Goal: Information Seeking & Learning: Learn about a topic

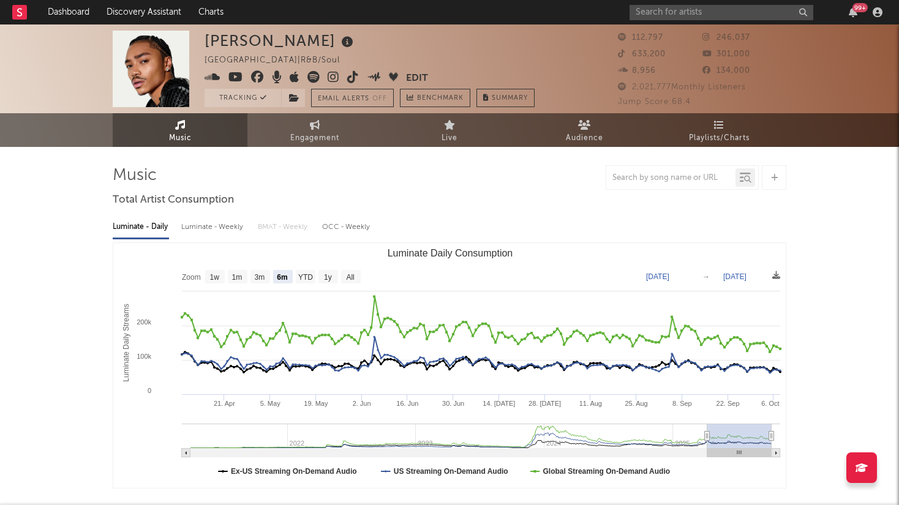
select select "6m"
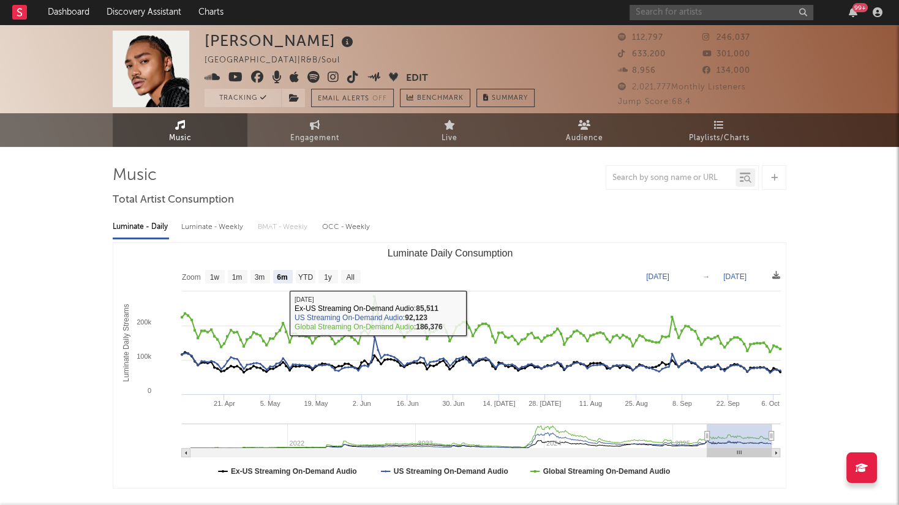
click at [692, 18] on input "text" at bounding box center [722, 12] width 184 height 15
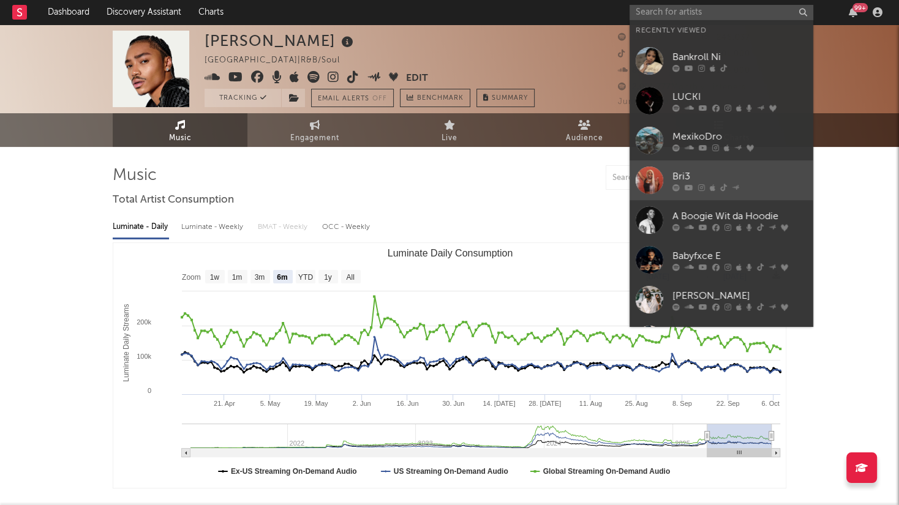
click at [706, 169] on link "Bri3" at bounding box center [722, 181] width 184 height 40
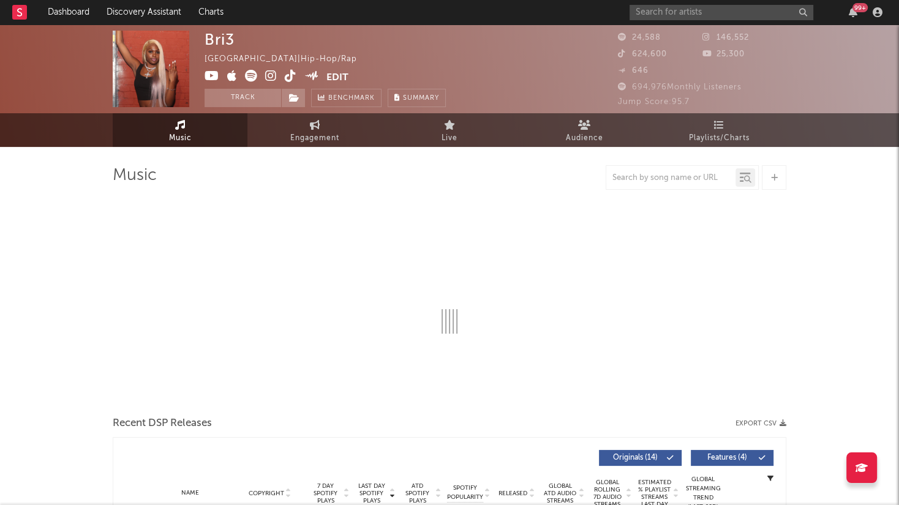
select select "6m"
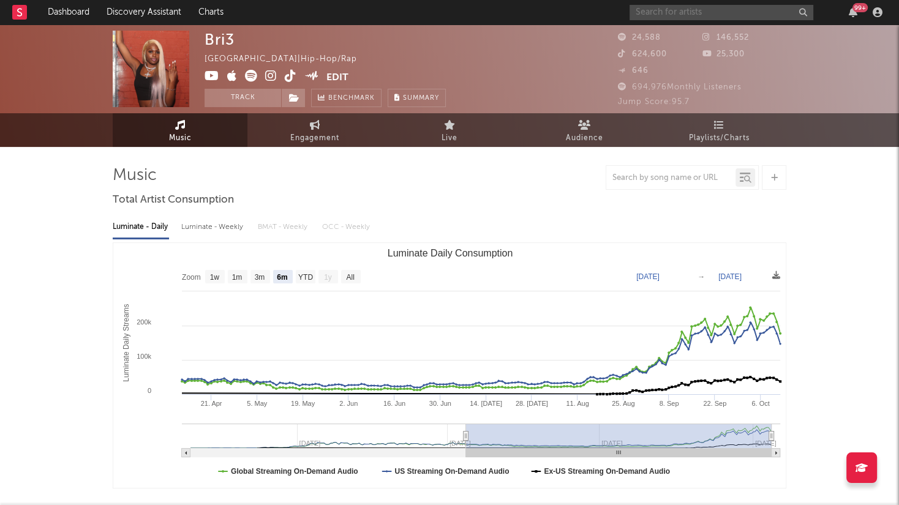
click at [744, 16] on input "text" at bounding box center [722, 12] width 184 height 15
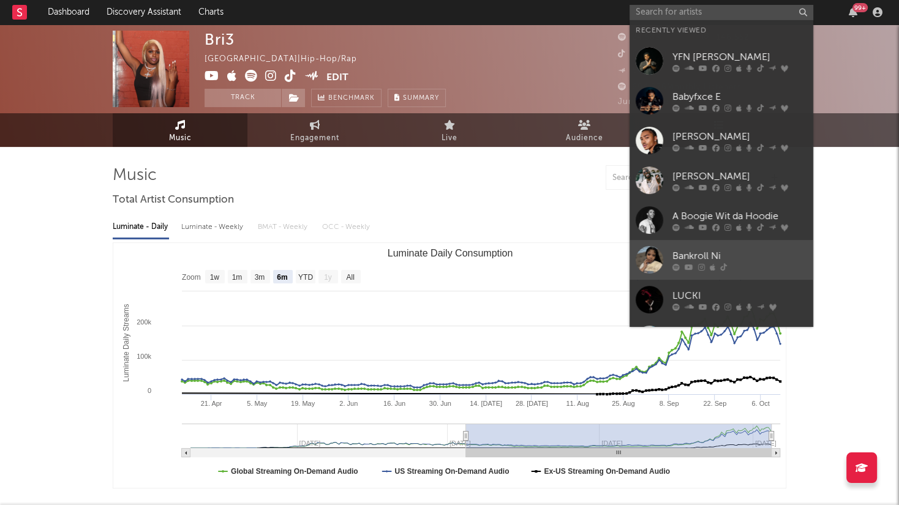
click at [737, 260] on div "Bankroll Ni" at bounding box center [740, 256] width 135 height 15
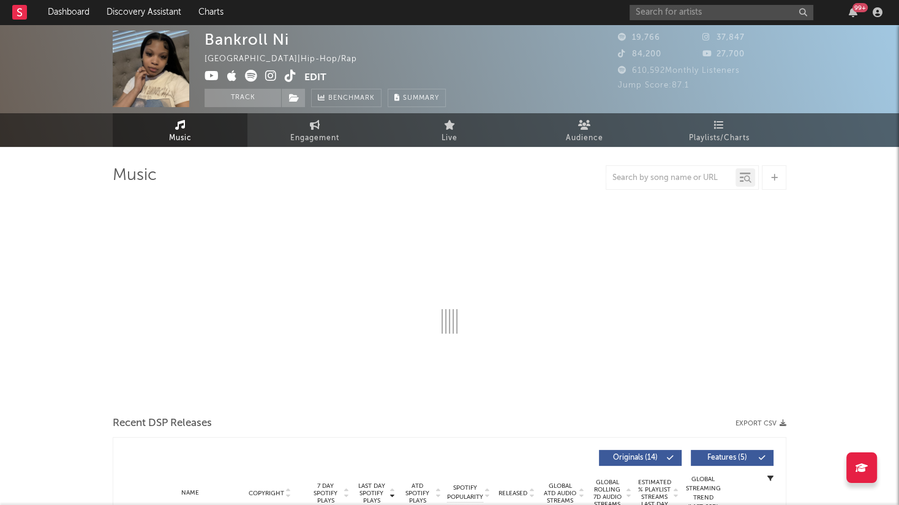
select select "6m"
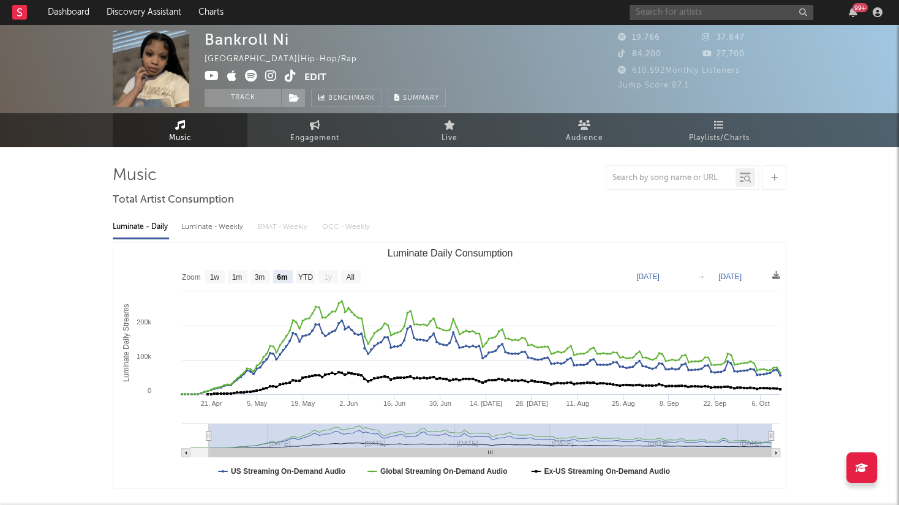
click at [731, 18] on input "text" at bounding box center [722, 12] width 184 height 15
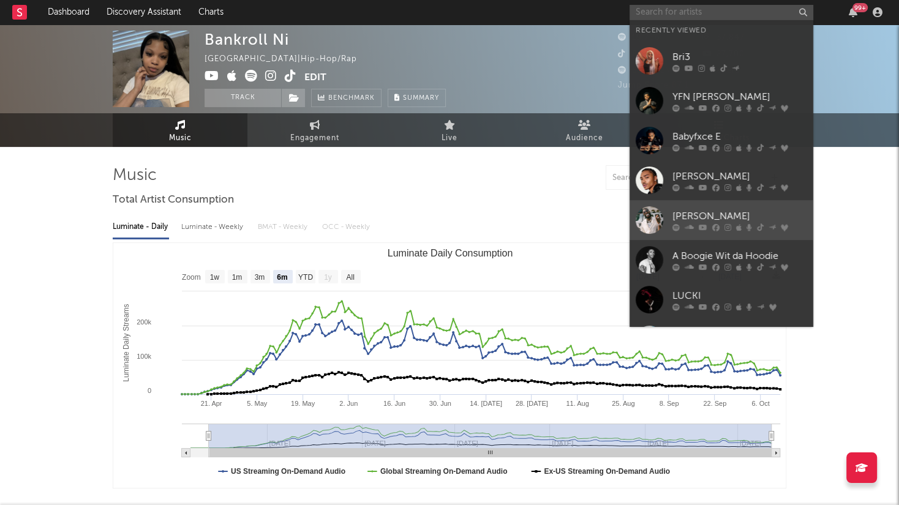
scroll to position [112, 0]
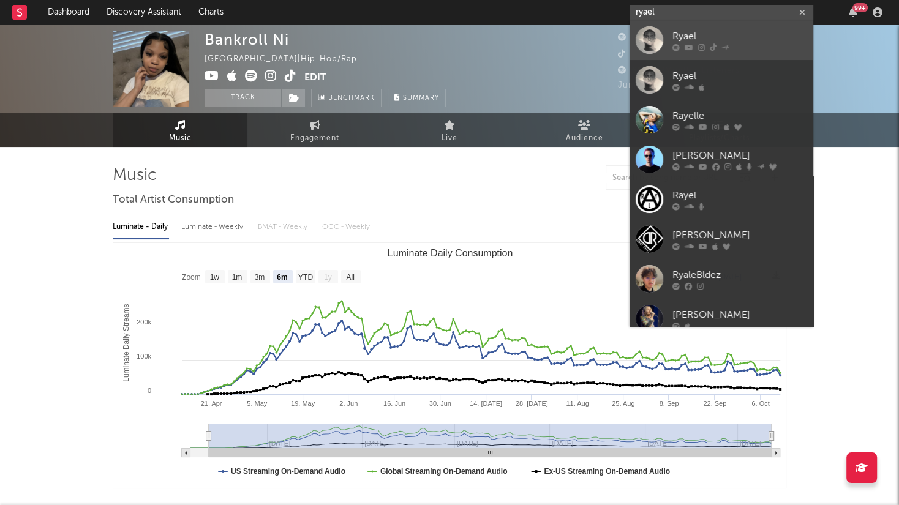
type input "ryael"
click at [724, 34] on div "Ryael" at bounding box center [740, 36] width 135 height 15
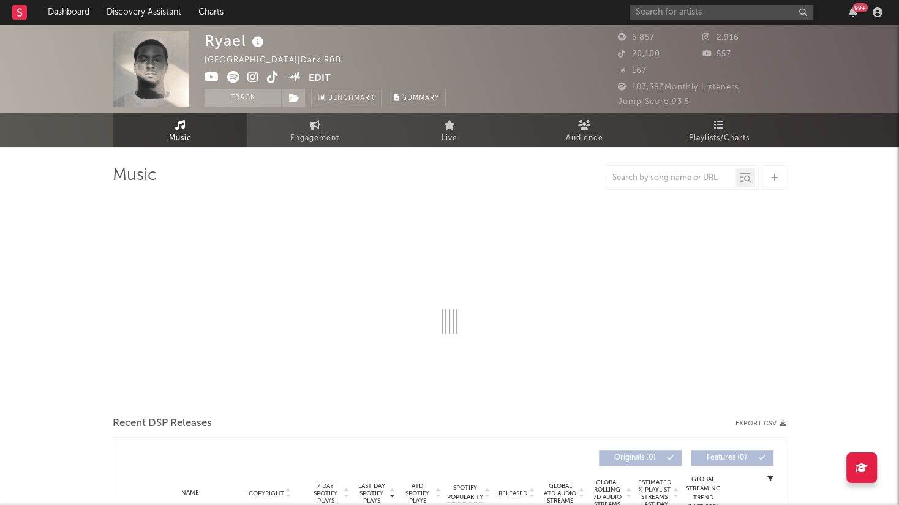
select select "1w"
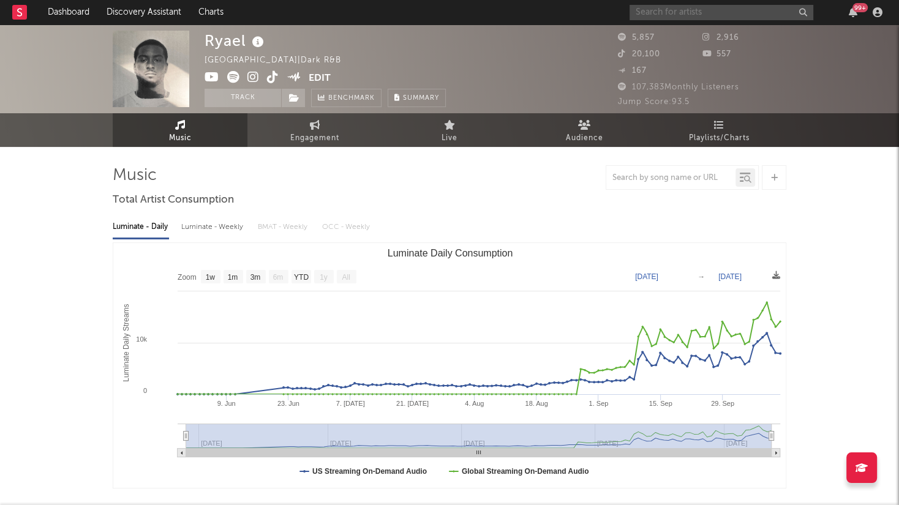
click at [700, 12] on input "text" at bounding box center [722, 12] width 184 height 15
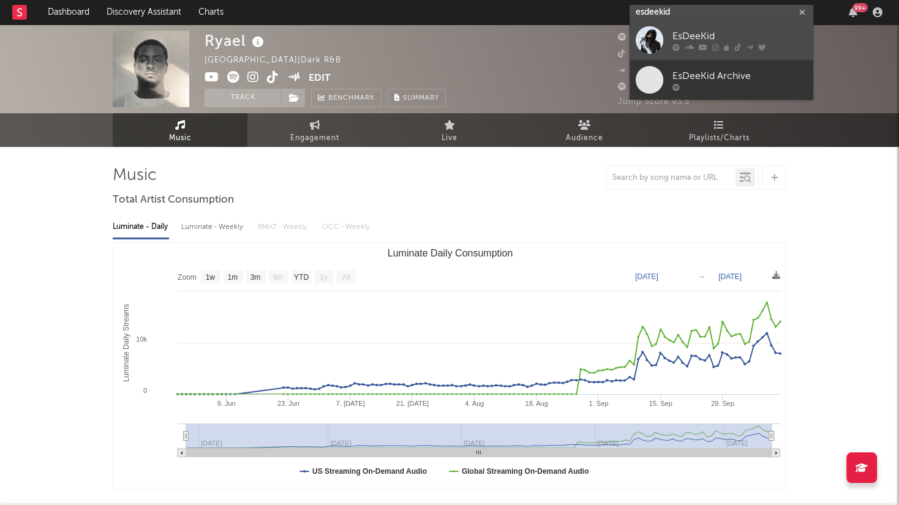
type input "esdeekid"
click at [749, 40] on div "EsDeeKid" at bounding box center [740, 36] width 135 height 15
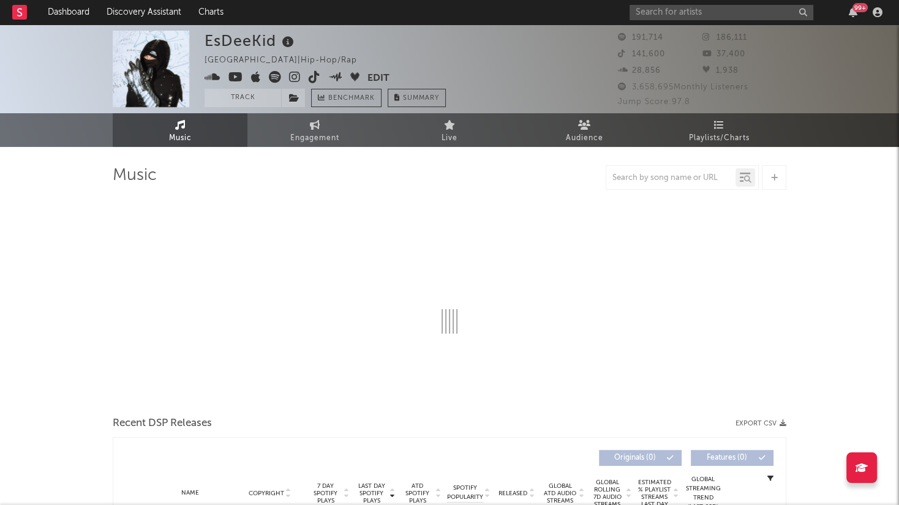
select select "6m"
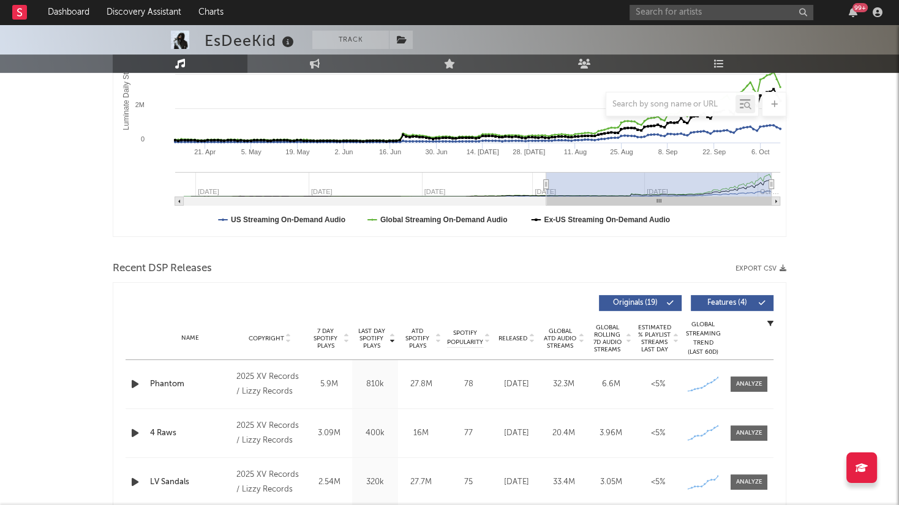
scroll to position [254, 0]
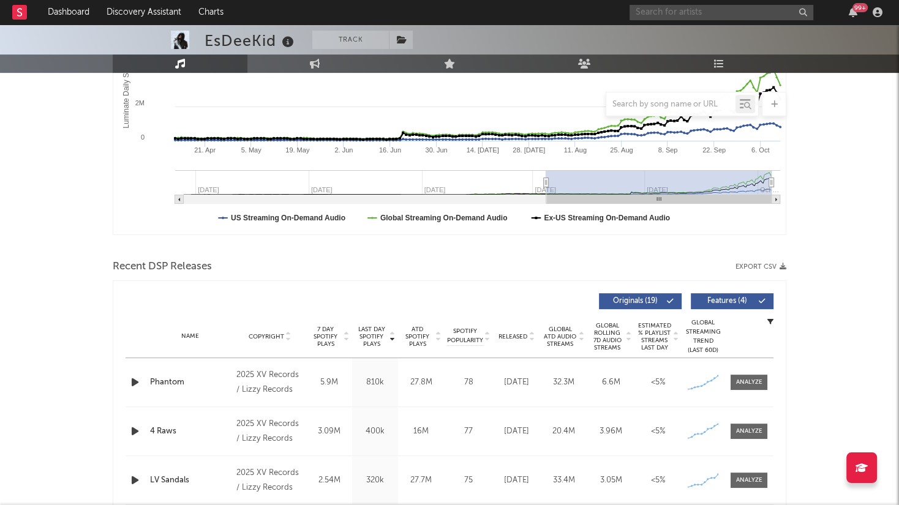
click at [697, 15] on input "text" at bounding box center [722, 12] width 184 height 15
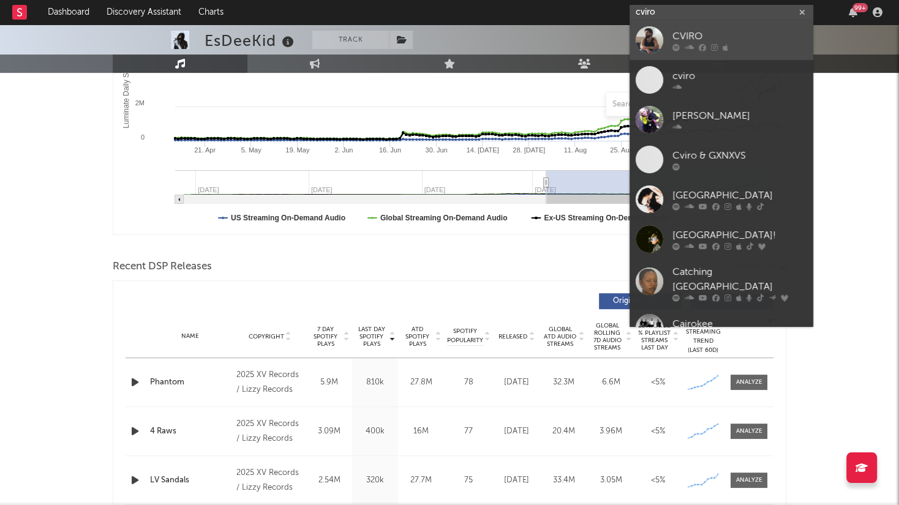
type input "cviro"
click at [757, 29] on div "CVIRO" at bounding box center [740, 36] width 135 height 15
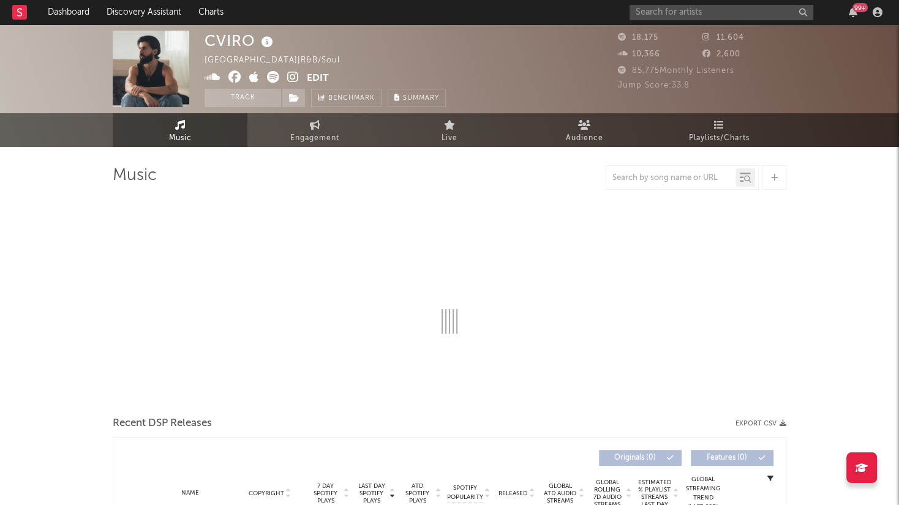
select select "6m"
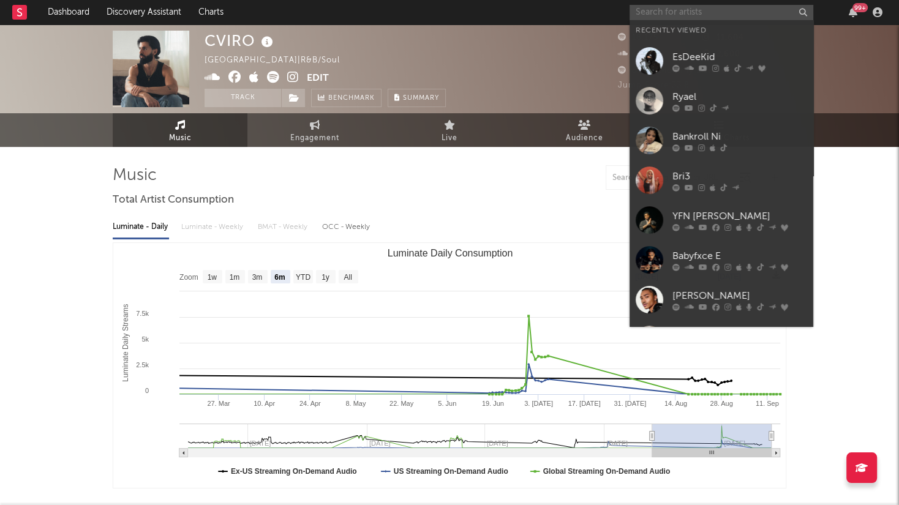
click at [686, 16] on input "text" at bounding box center [722, 12] width 184 height 15
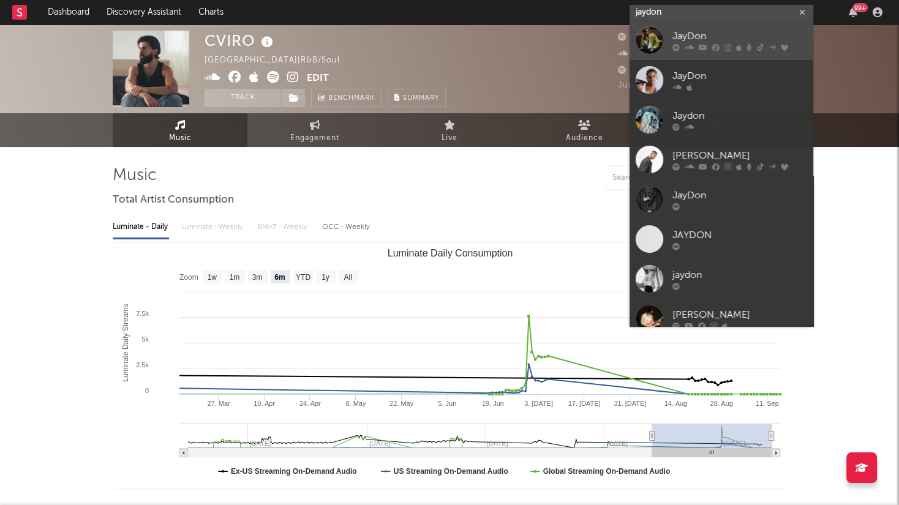
type input "jaydon"
click at [708, 34] on div "JayDon" at bounding box center [740, 36] width 135 height 15
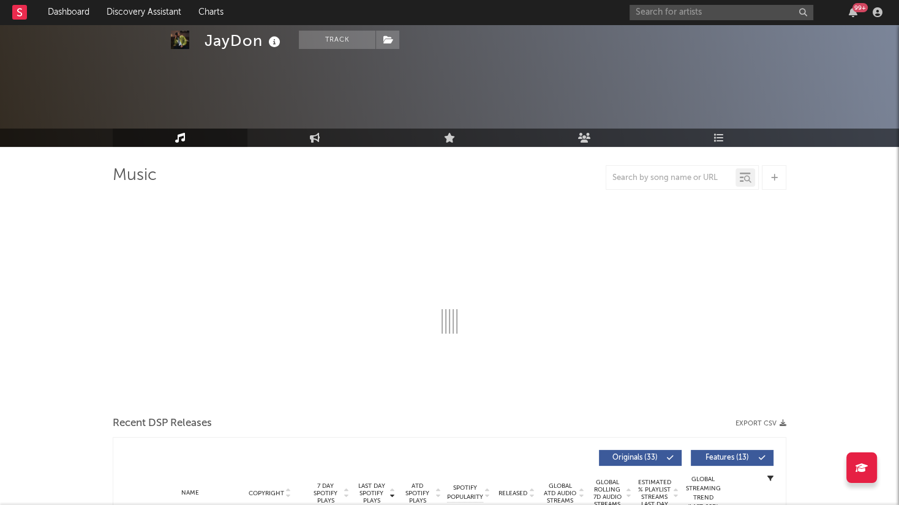
scroll to position [39, 0]
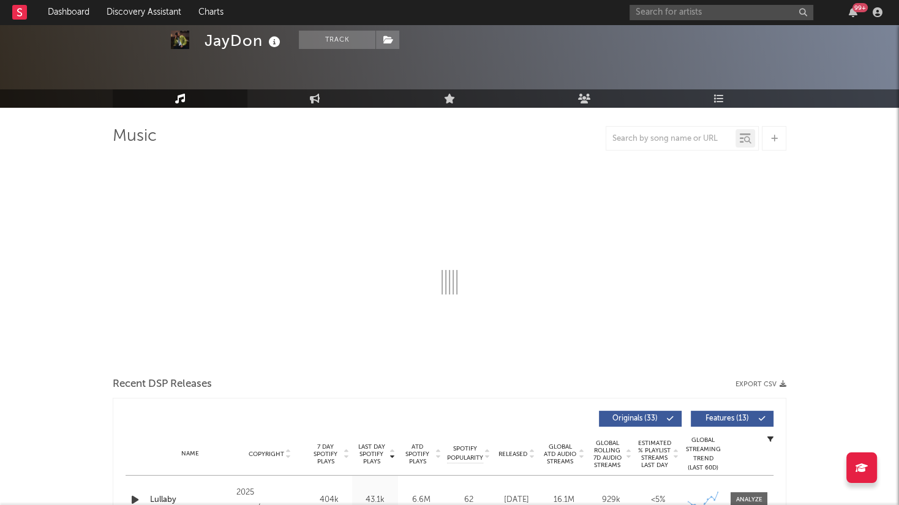
select select "6m"
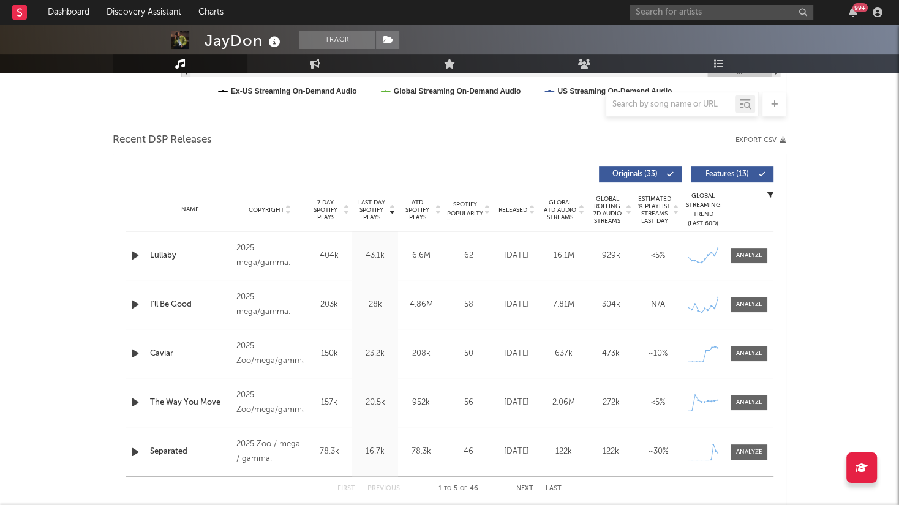
scroll to position [423, 0]
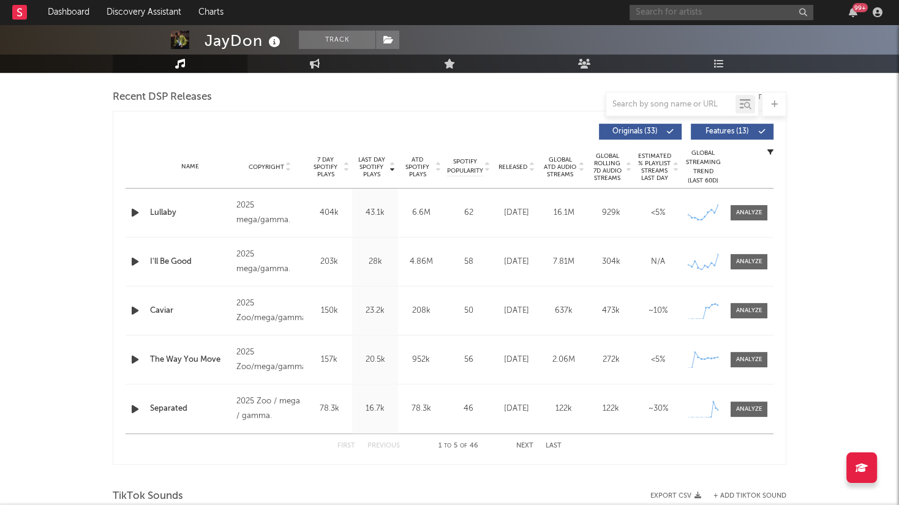
click at [741, 16] on input "text" at bounding box center [722, 12] width 184 height 15
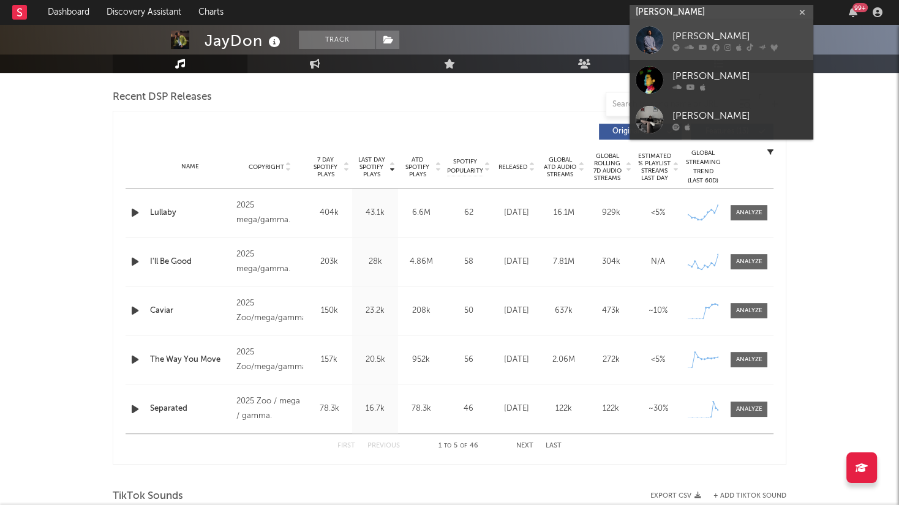
type input "[PERSON_NAME]"
click at [732, 35] on div "[PERSON_NAME]" at bounding box center [740, 36] width 135 height 15
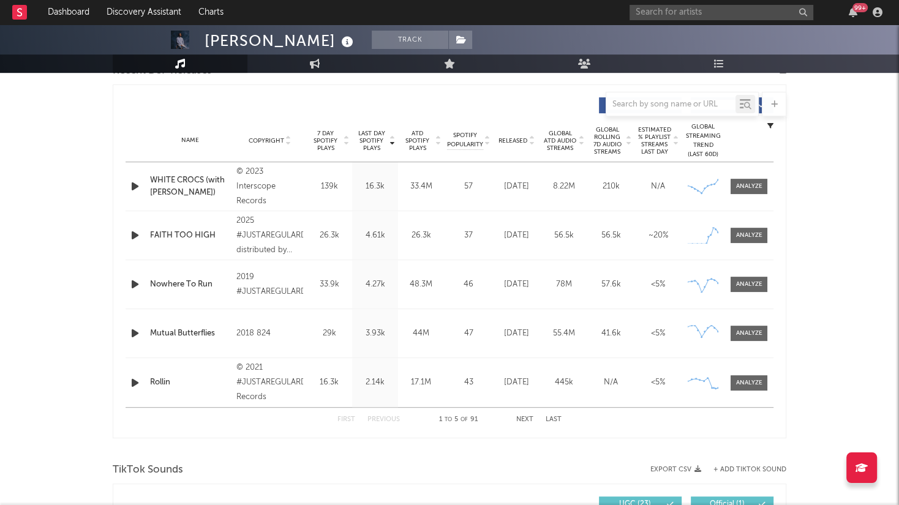
scroll to position [449, 0]
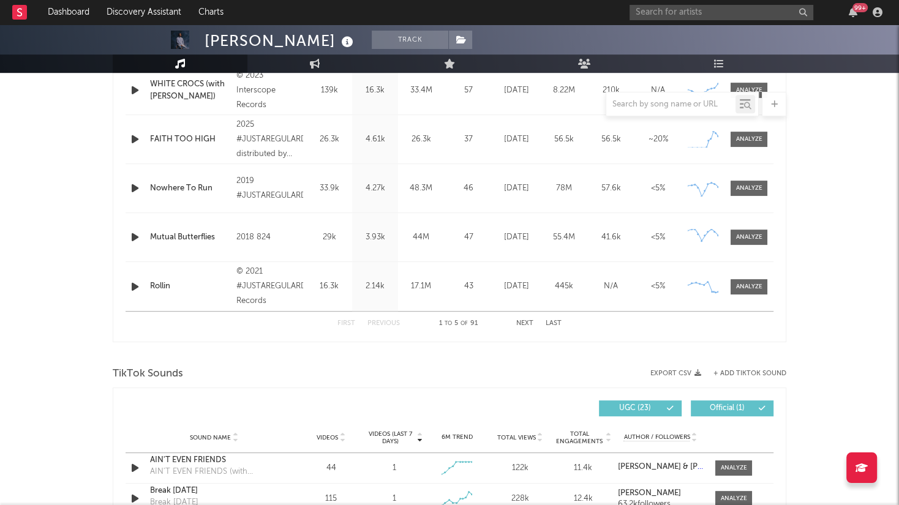
select select "6m"
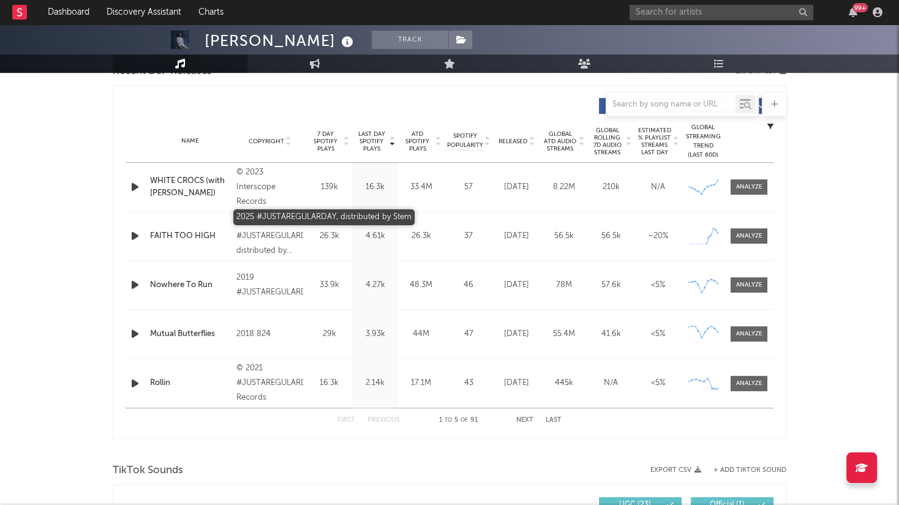
click at [282, 246] on div "2025 #JUSTAREGULARDAY, distributed by Stem" at bounding box center [270, 236] width 67 height 44
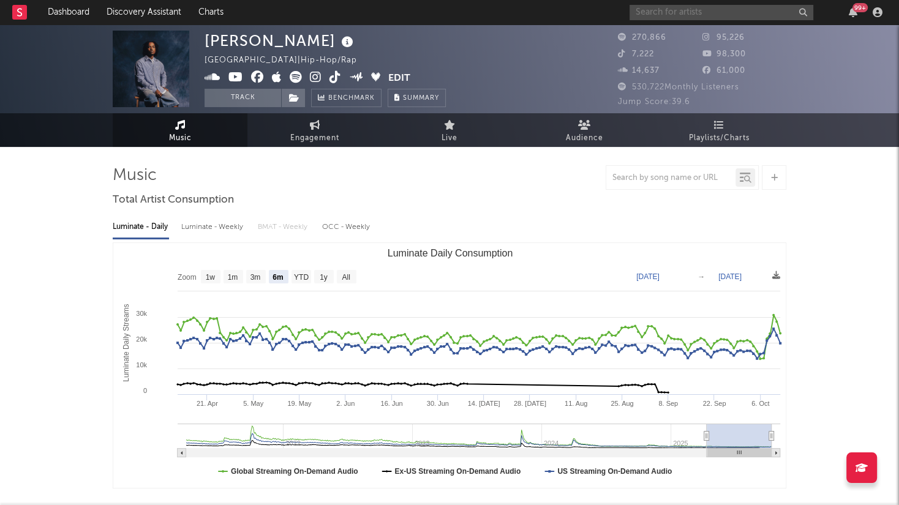
click at [684, 11] on input "text" at bounding box center [722, 12] width 184 height 15
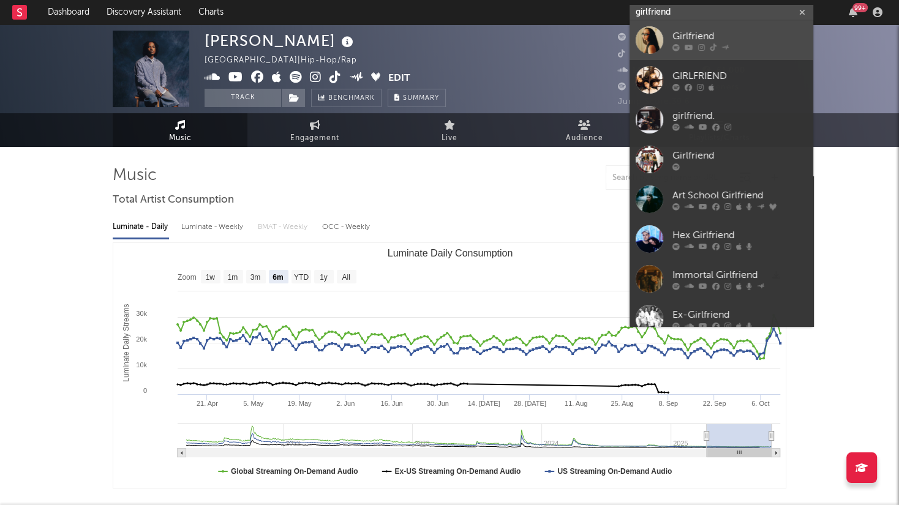
type input "girlfriend"
click at [747, 34] on div "Girlfriend" at bounding box center [740, 36] width 135 height 15
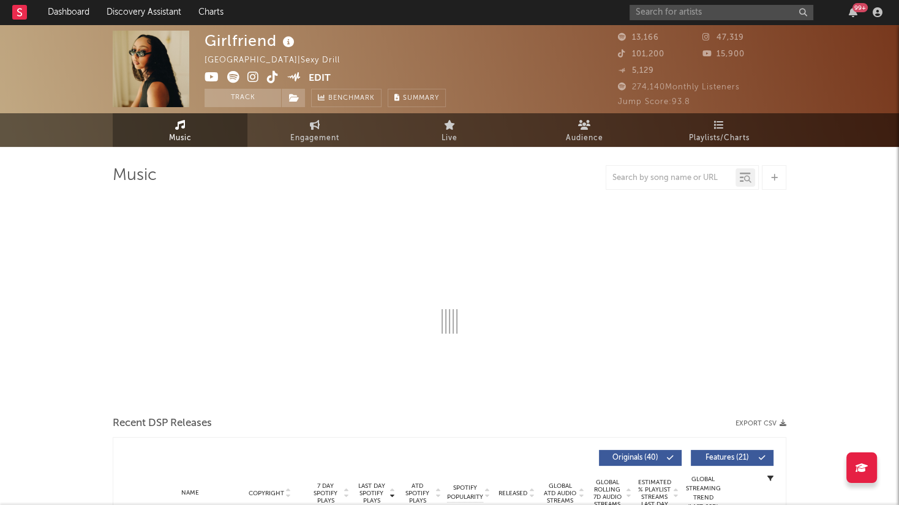
select select "6m"
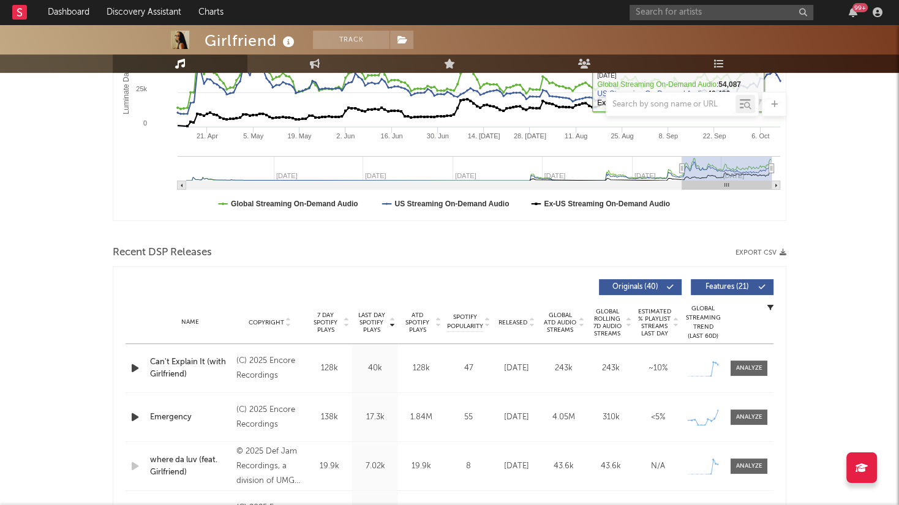
scroll to position [270, 0]
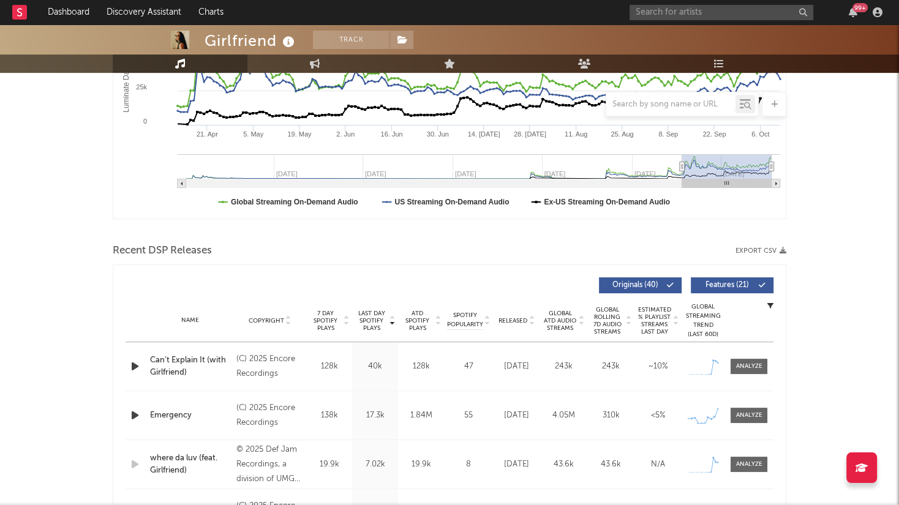
click at [132, 366] on icon "button" at bounding box center [135, 366] width 13 height 15
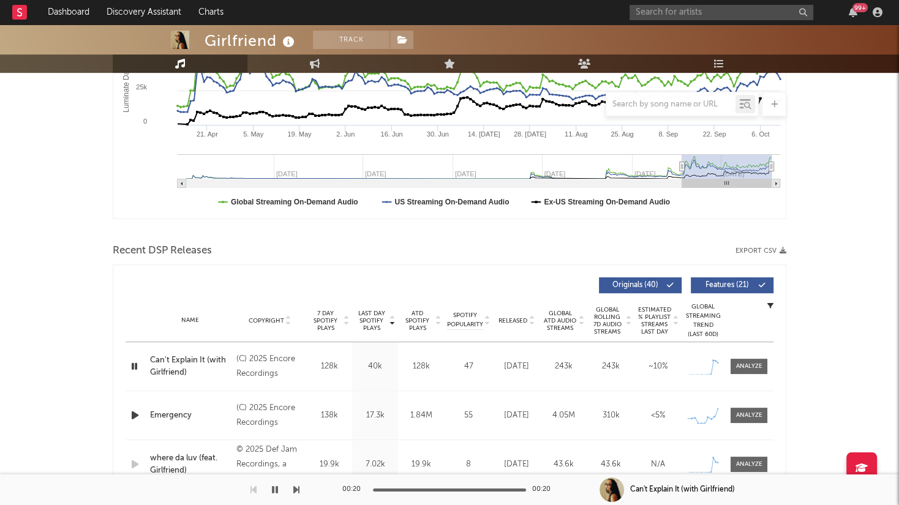
click at [131, 365] on icon "button" at bounding box center [135, 366] width 12 height 15
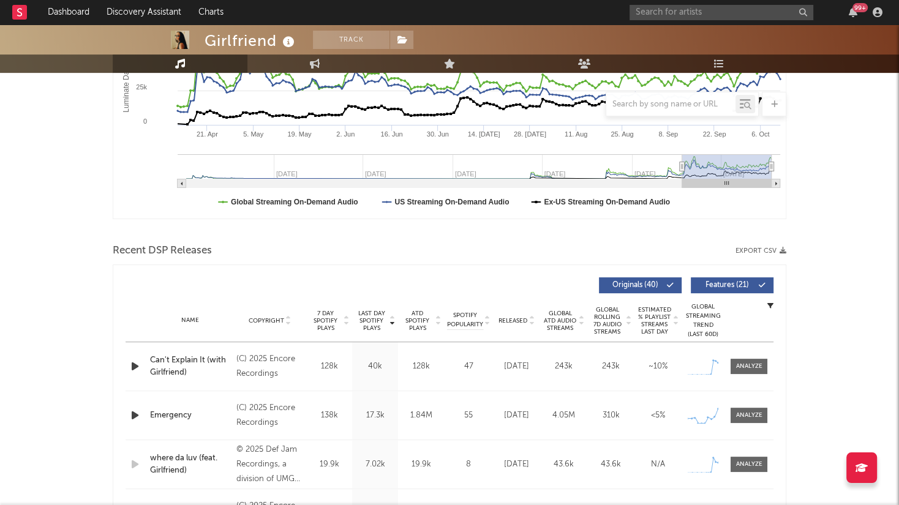
click at [131, 365] on icon "button" at bounding box center [135, 366] width 13 height 15
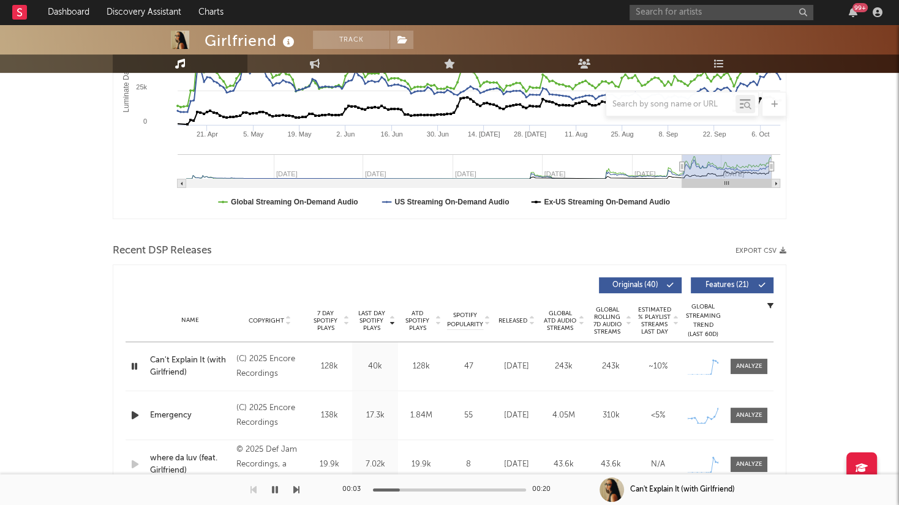
click at [131, 365] on icon "button" at bounding box center [135, 366] width 12 height 15
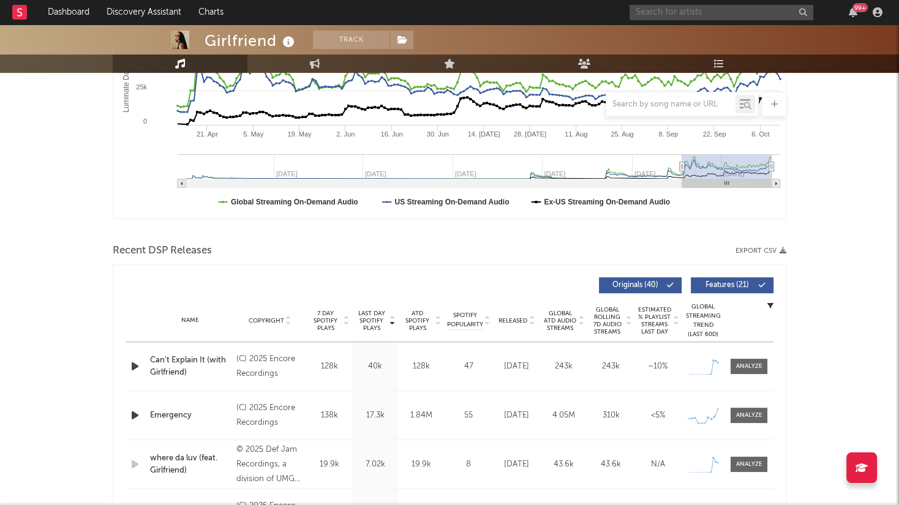
click at [749, 12] on input "text" at bounding box center [722, 12] width 184 height 15
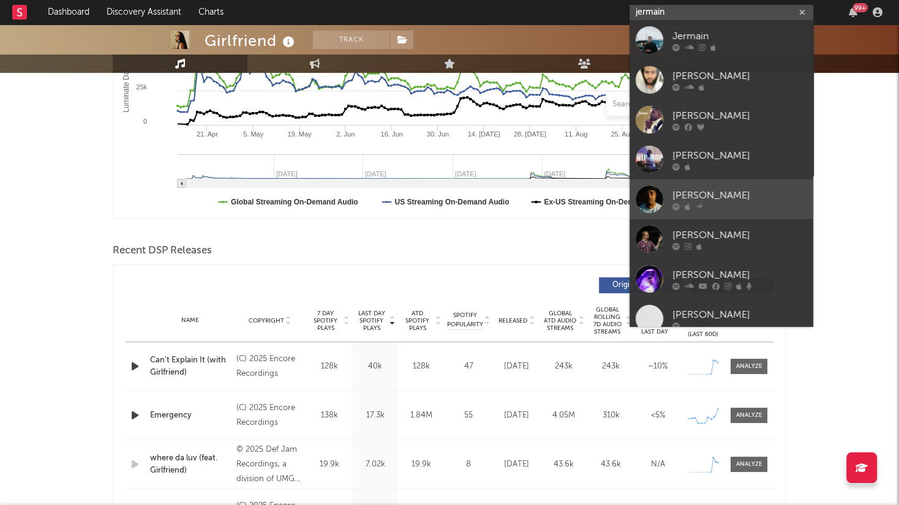
type input "jermain"
click at [753, 199] on div "[PERSON_NAME]" at bounding box center [740, 196] width 135 height 15
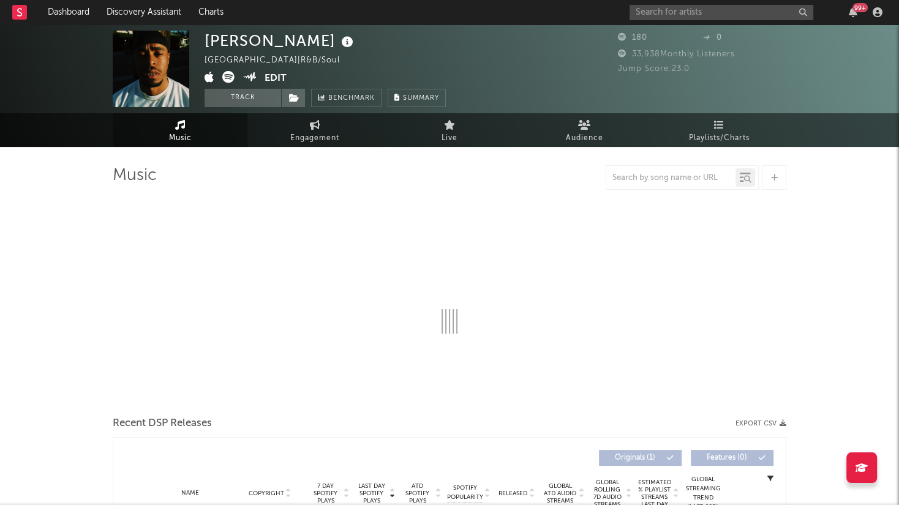
select select "1w"
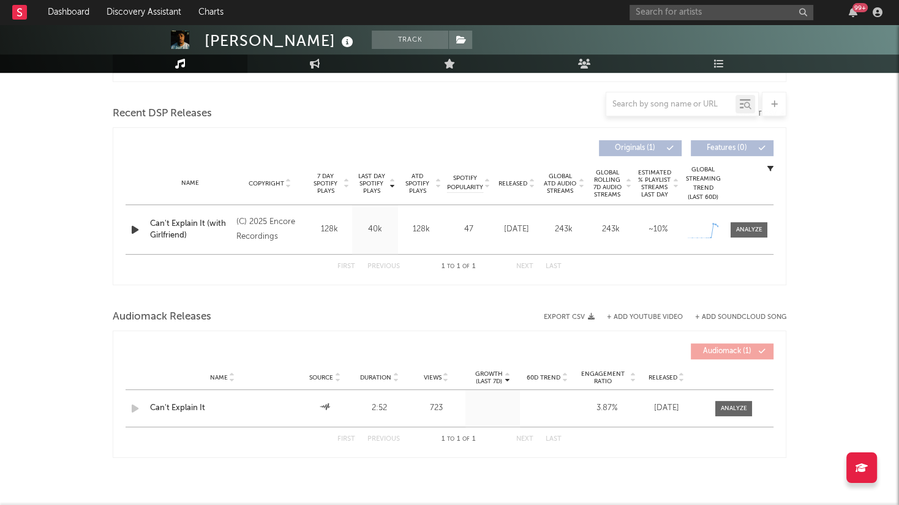
scroll to position [413, 0]
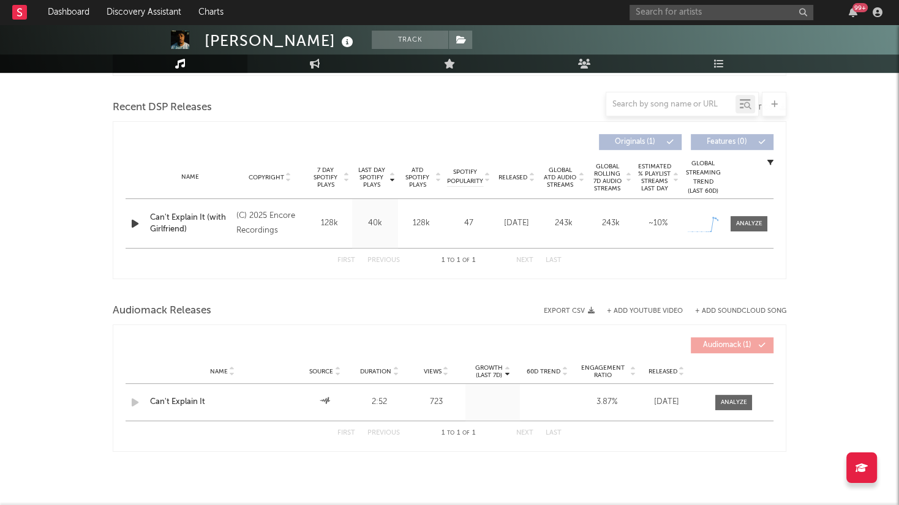
click at [135, 223] on icon "button" at bounding box center [135, 223] width 13 height 15
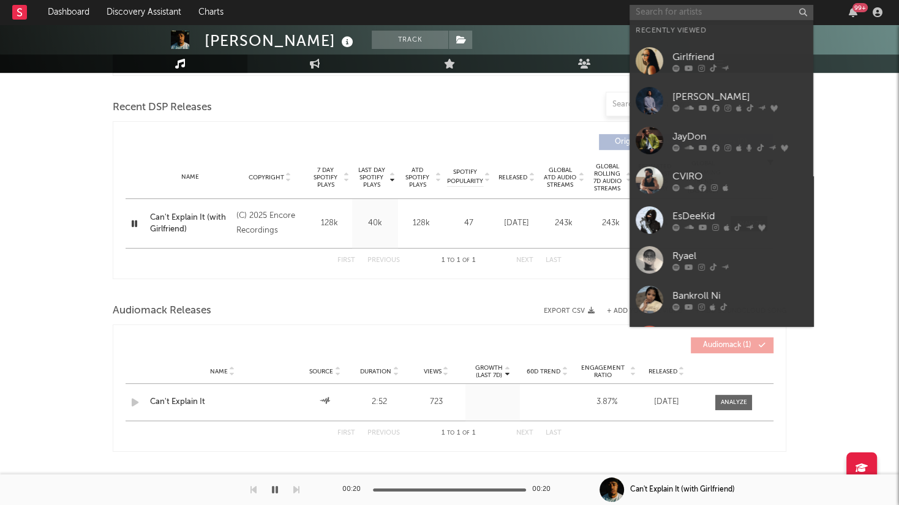
click at [674, 9] on input "text" at bounding box center [722, 12] width 184 height 15
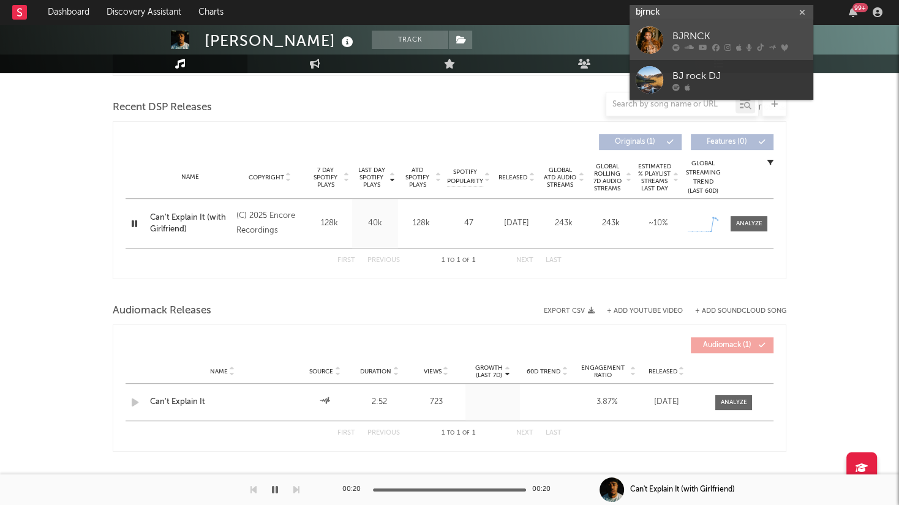
type input "bjrnck"
click at [741, 29] on link "BJRNCK" at bounding box center [722, 40] width 184 height 40
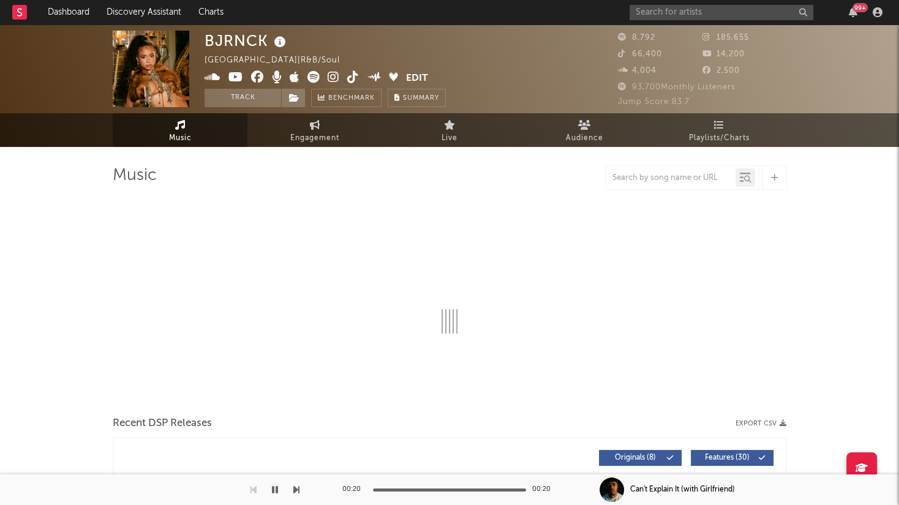
select select "6m"
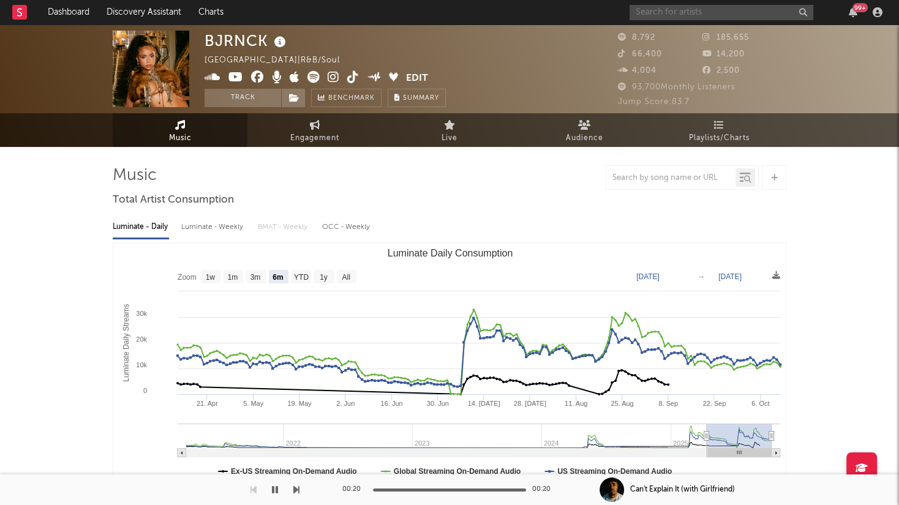
click at [664, 18] on input "text" at bounding box center [722, 12] width 184 height 15
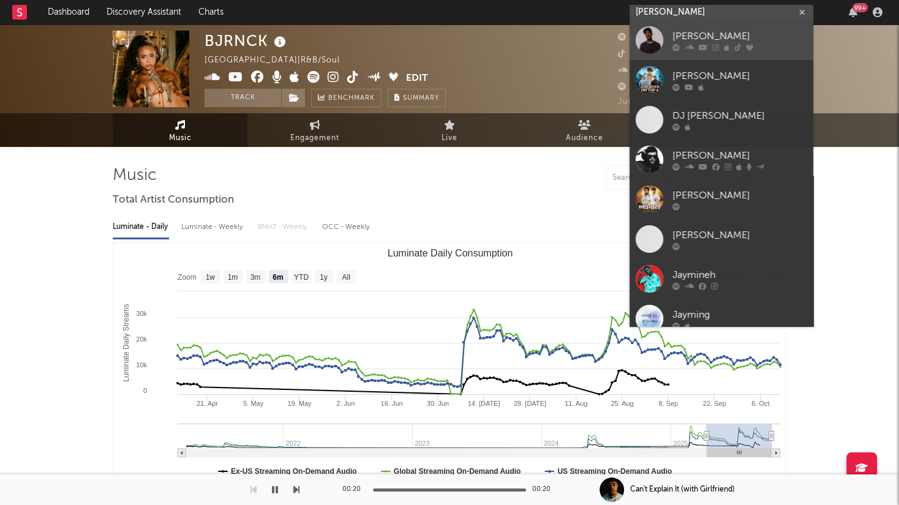
type input "[PERSON_NAME]"
click at [726, 36] on div "[PERSON_NAME]" at bounding box center [740, 36] width 135 height 15
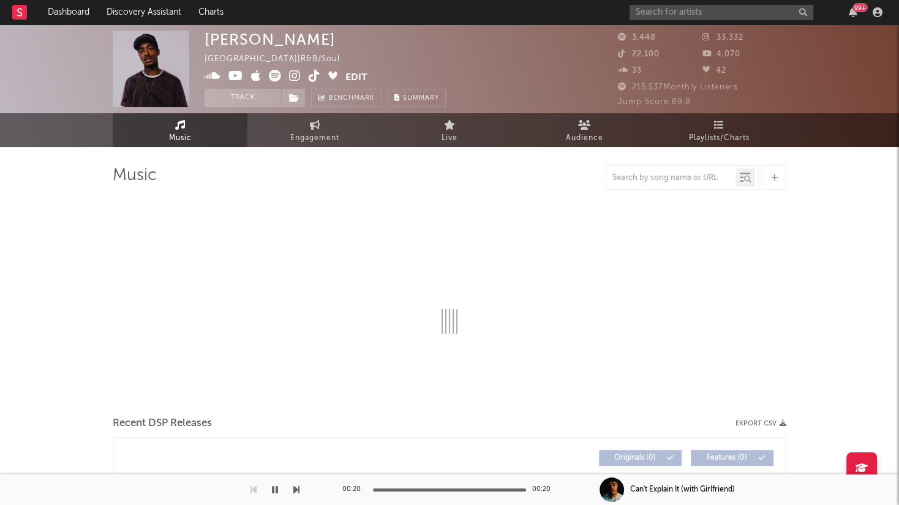
select select "6m"
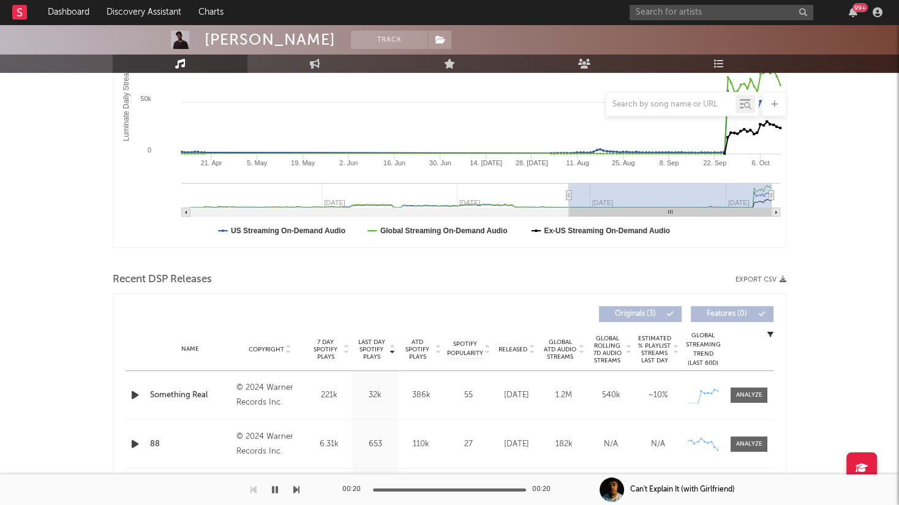
scroll to position [280, 0]
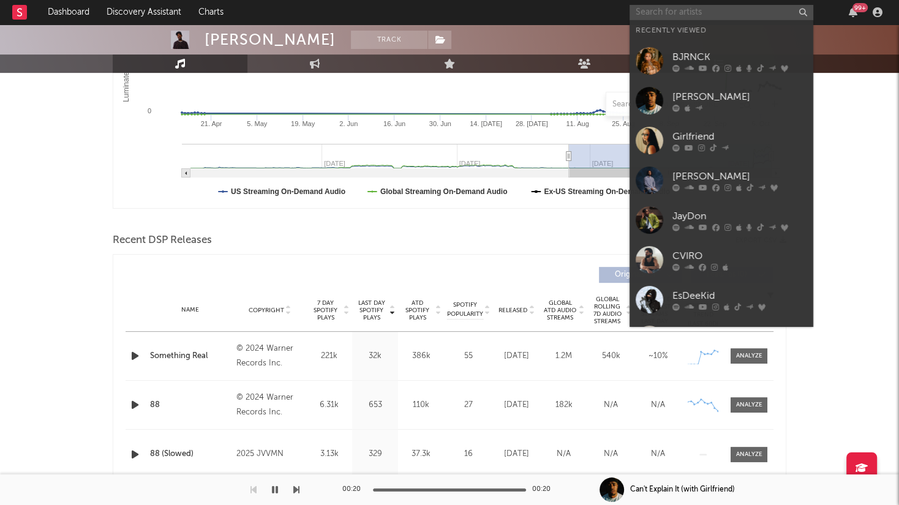
click at [669, 14] on input "text" at bounding box center [722, 12] width 184 height 15
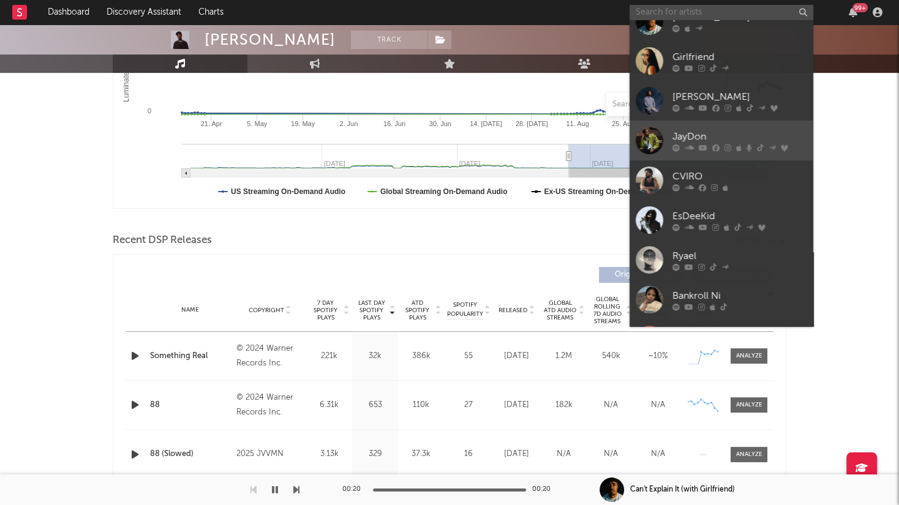
scroll to position [112, 0]
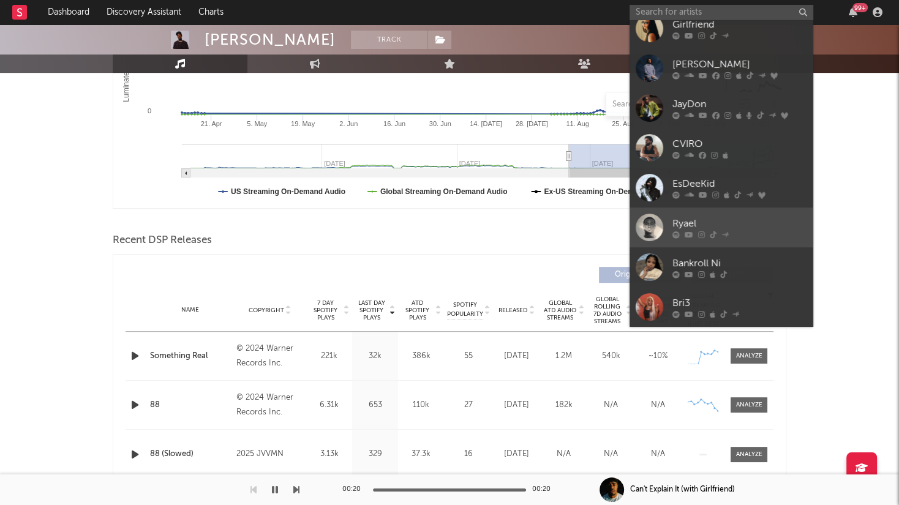
click at [751, 221] on div "Ryael" at bounding box center [740, 224] width 135 height 15
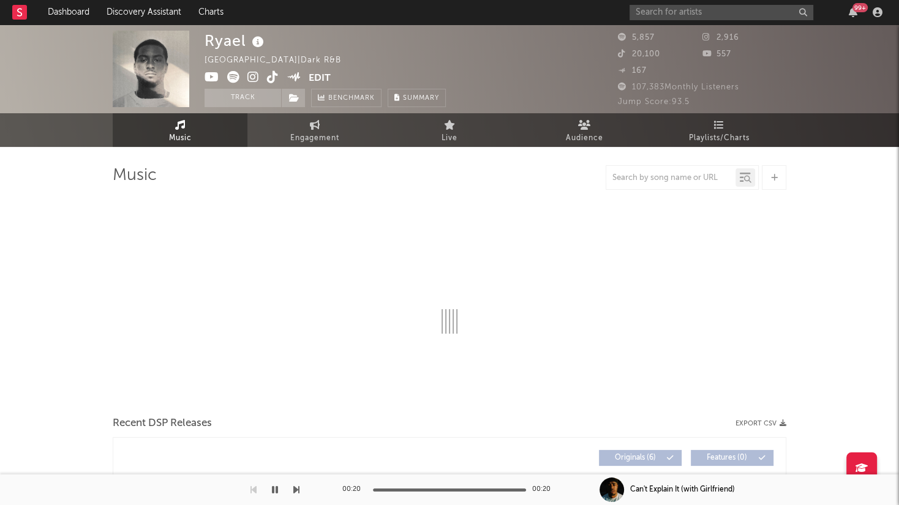
select select "1w"
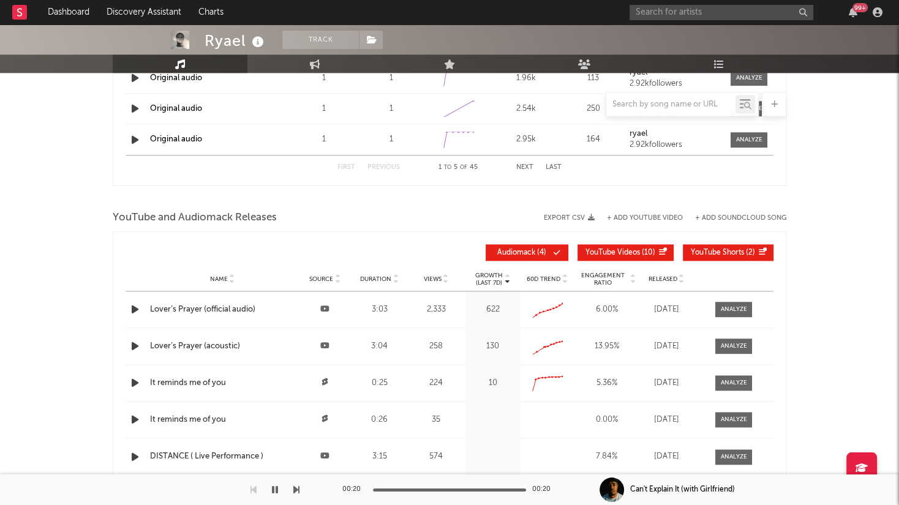
scroll to position [1169, 0]
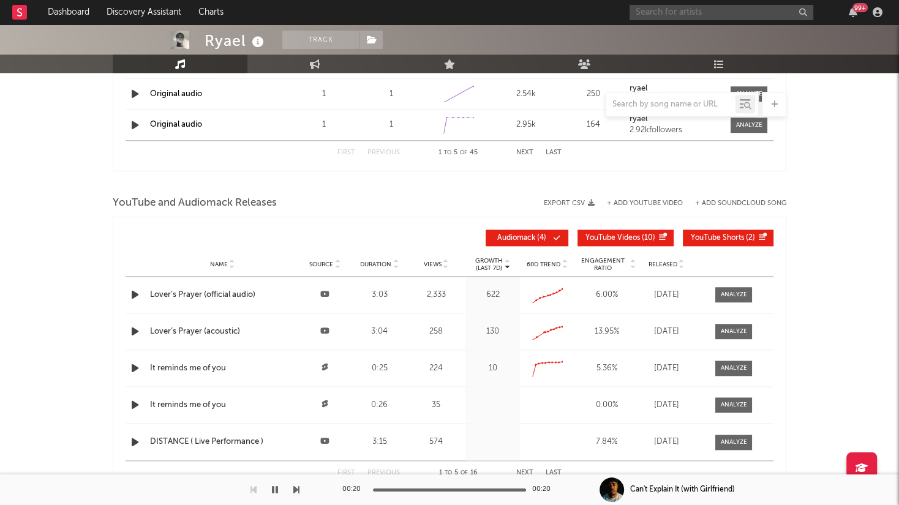
click at [696, 10] on input "text" at bounding box center [722, 12] width 184 height 15
click at [695, 15] on input "d4mon" at bounding box center [722, 12] width 184 height 15
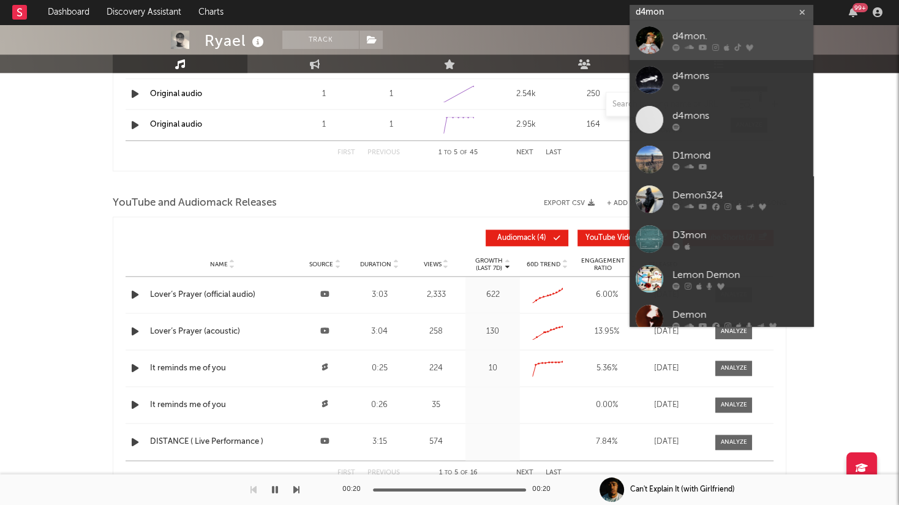
type input "d4mon"
click at [700, 37] on div "d4mon." at bounding box center [740, 36] width 135 height 15
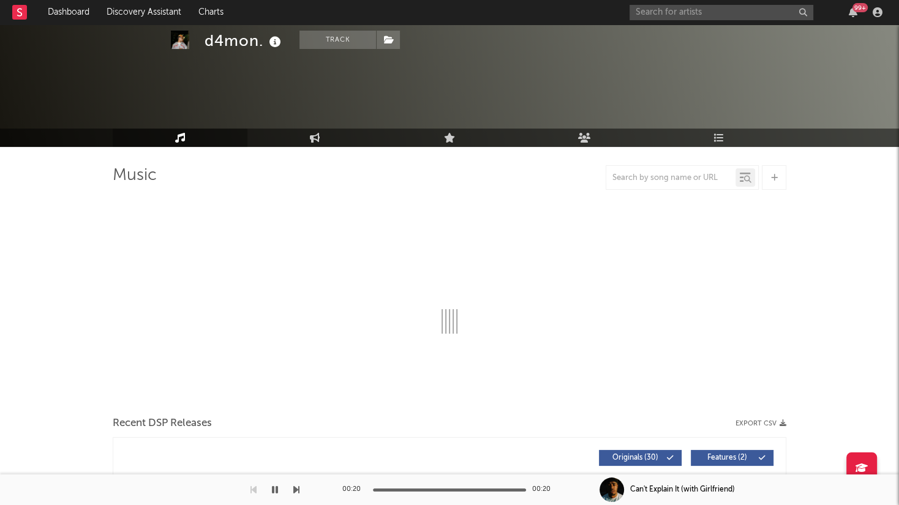
scroll to position [70, 0]
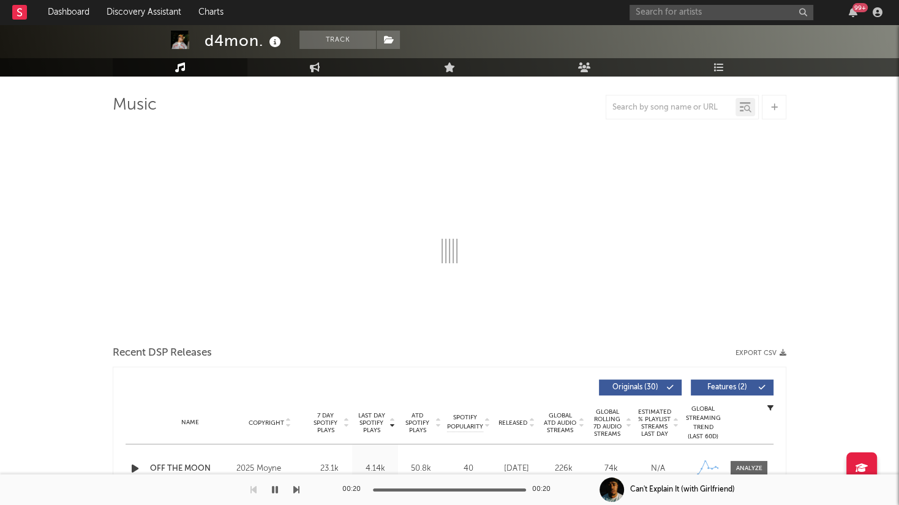
select select "6m"
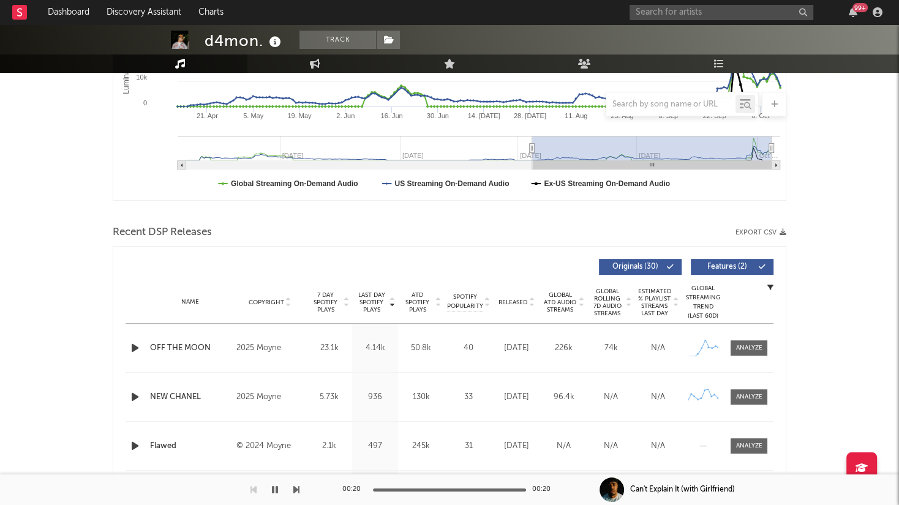
scroll to position [312, 0]
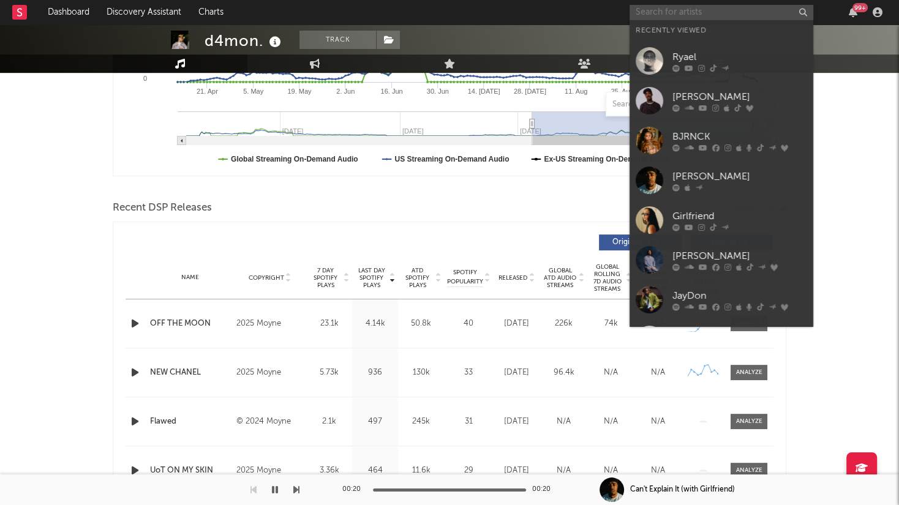
click at [654, 15] on input "text" at bounding box center [722, 12] width 184 height 15
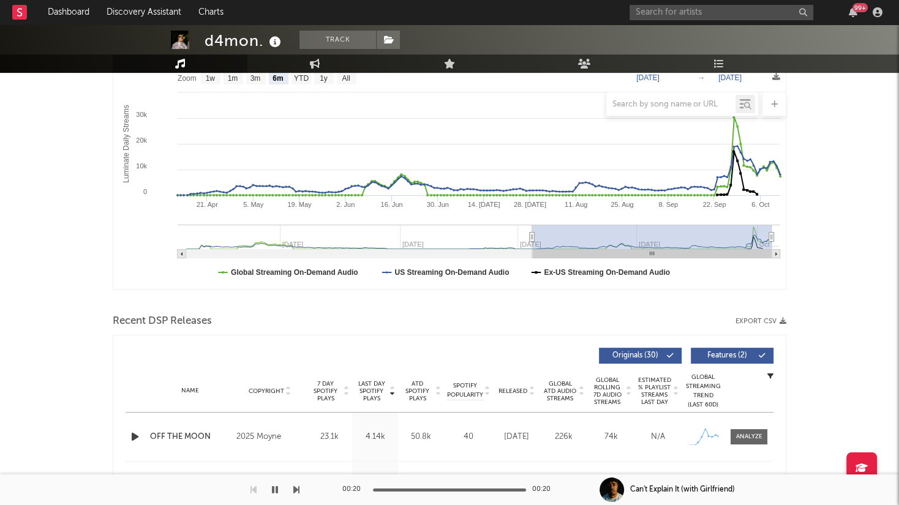
scroll to position [0, 0]
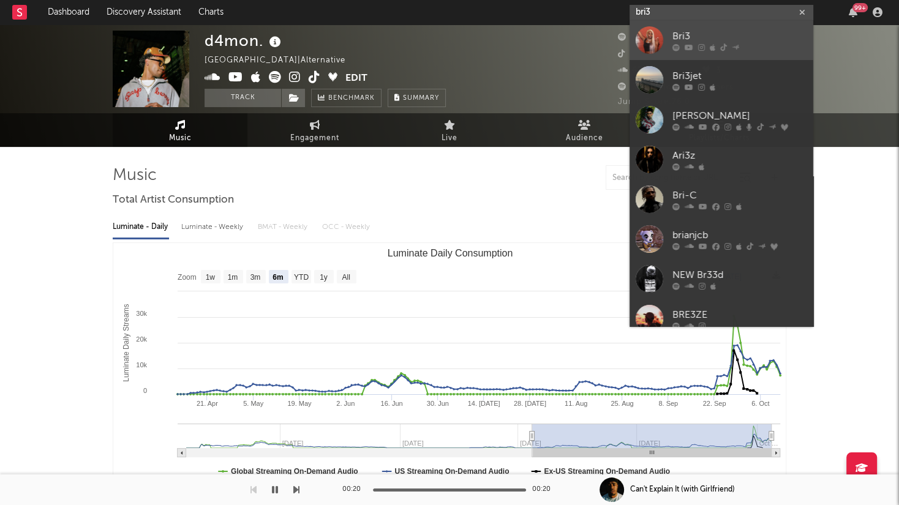
type input "bri3"
click at [763, 31] on div "Bri3" at bounding box center [740, 36] width 135 height 15
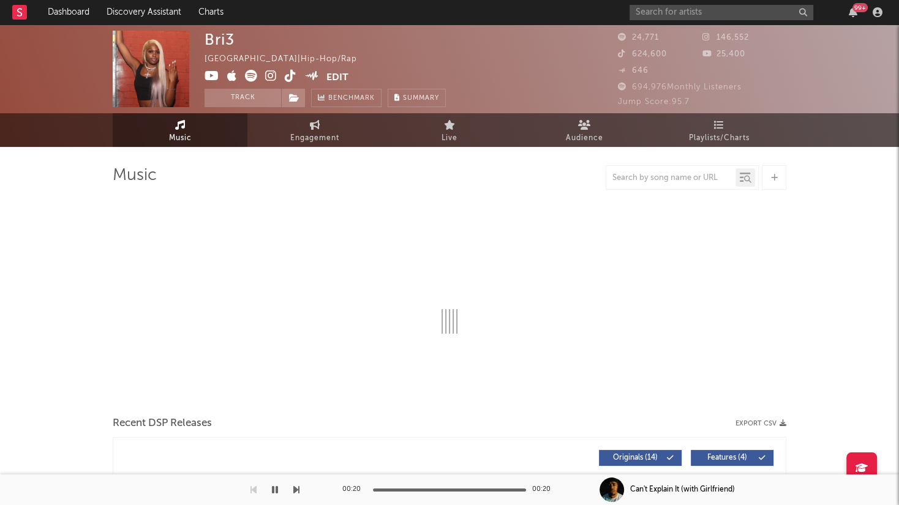
select select "6m"
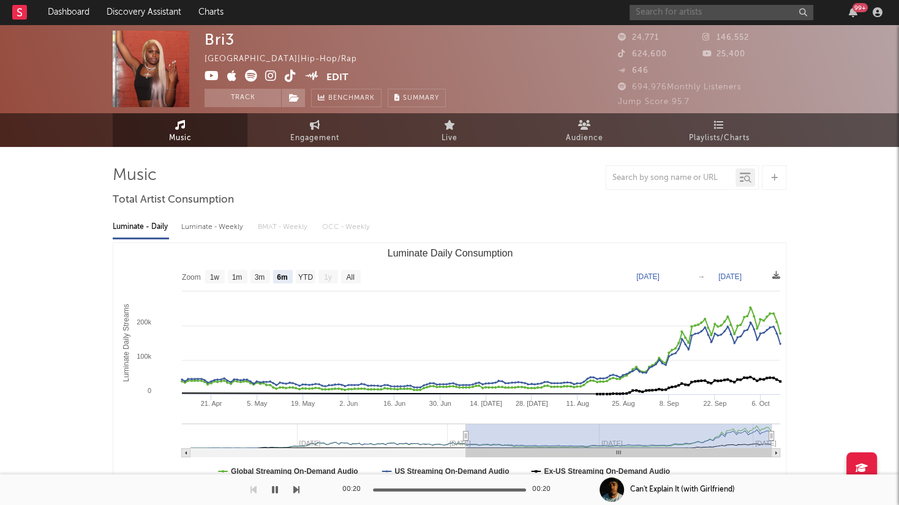
click at [758, 16] on input "text" at bounding box center [722, 12] width 184 height 15
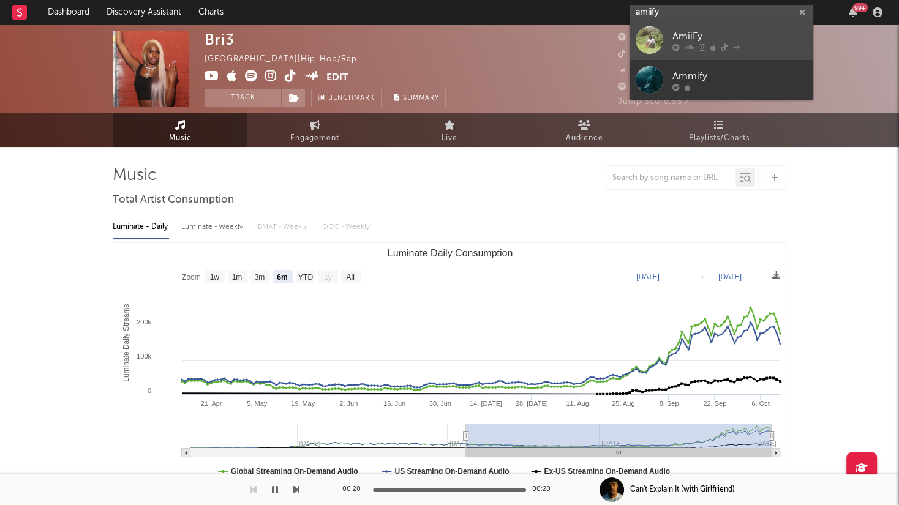
type input "amiify"
click at [737, 36] on div "AmiiFy" at bounding box center [740, 36] width 135 height 15
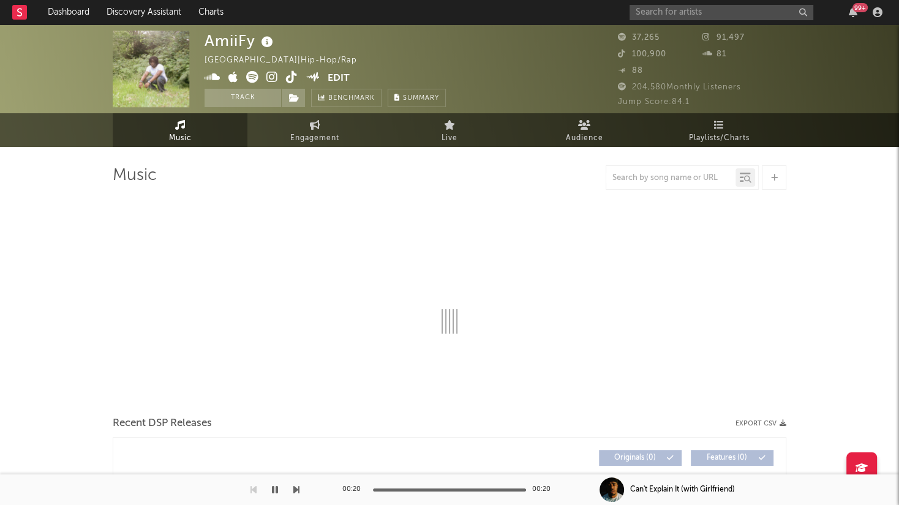
select select "1w"
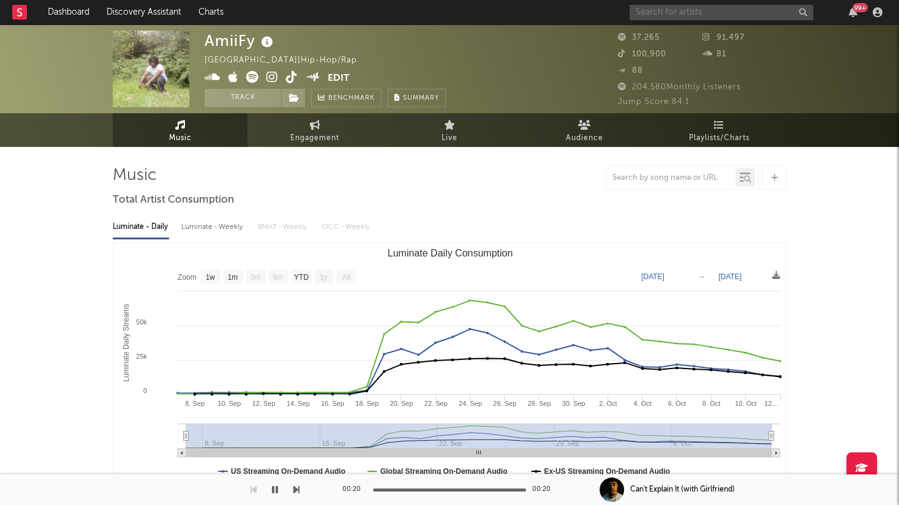
click at [659, 17] on input "text" at bounding box center [722, 12] width 184 height 15
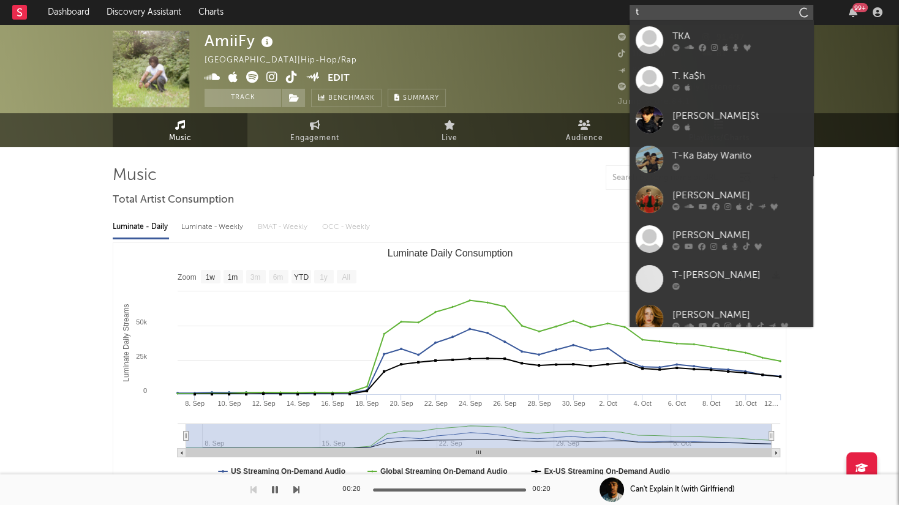
type input "t"
